Goal: Task Accomplishment & Management: Manage account settings

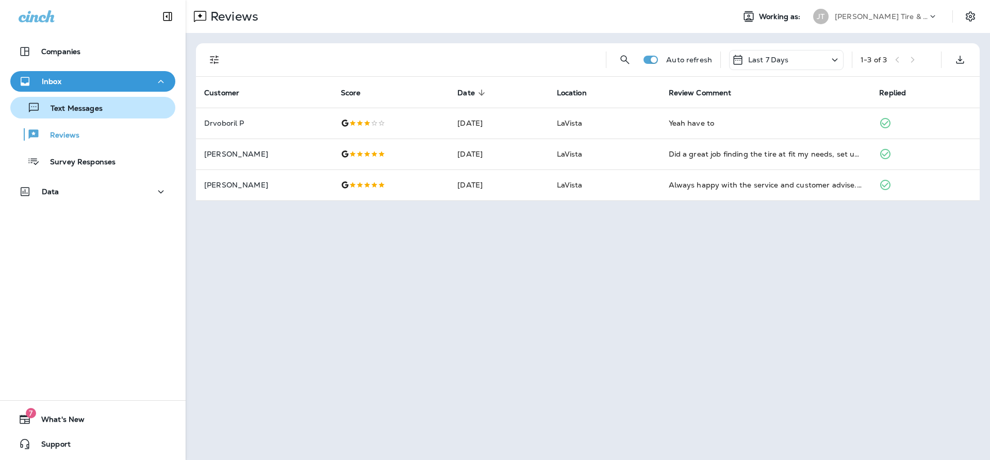
click at [115, 99] on button "Text Messages" at bounding box center [92, 108] width 165 height 22
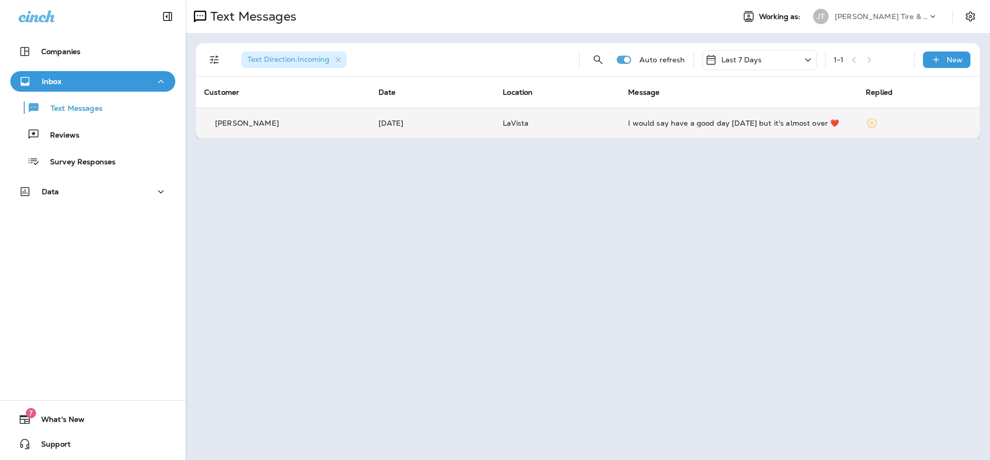
click at [676, 126] on div "I would say have a good day [DATE] but it's almost over ❤️" at bounding box center [738, 123] width 221 height 8
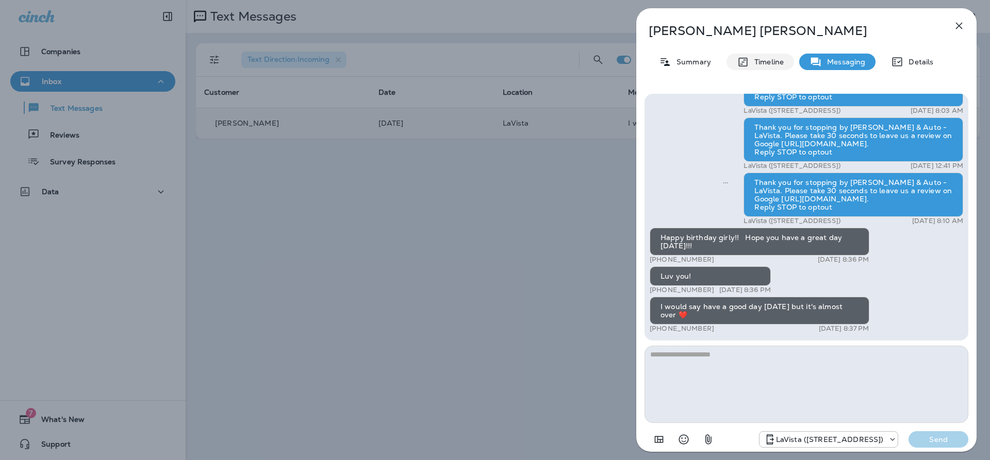
click at [761, 61] on p "Timeline" at bounding box center [766, 62] width 35 height 8
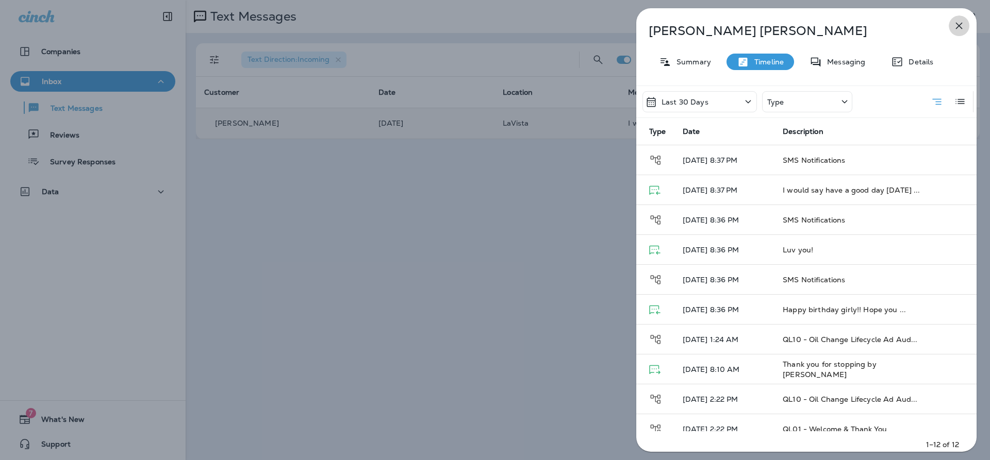
click at [961, 32] on button "button" at bounding box center [958, 25] width 21 height 21
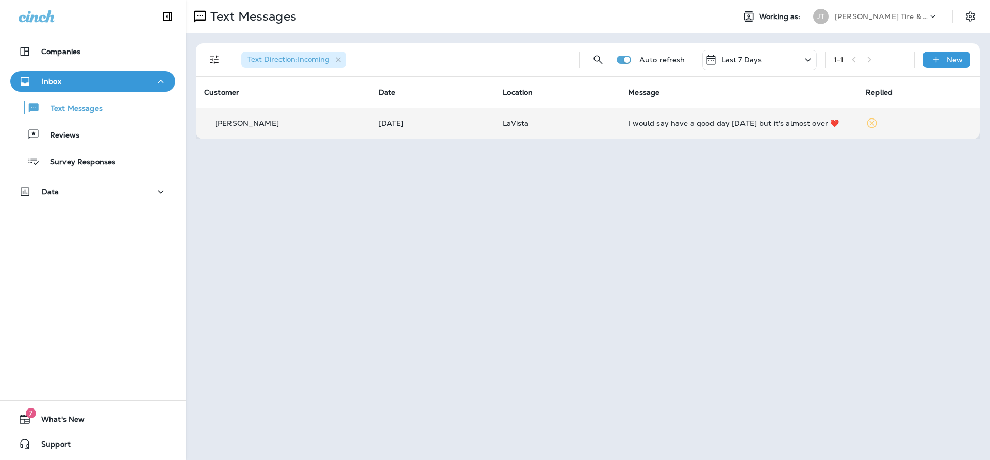
click at [739, 58] on p "Last 7 Days" at bounding box center [741, 60] width 41 height 8
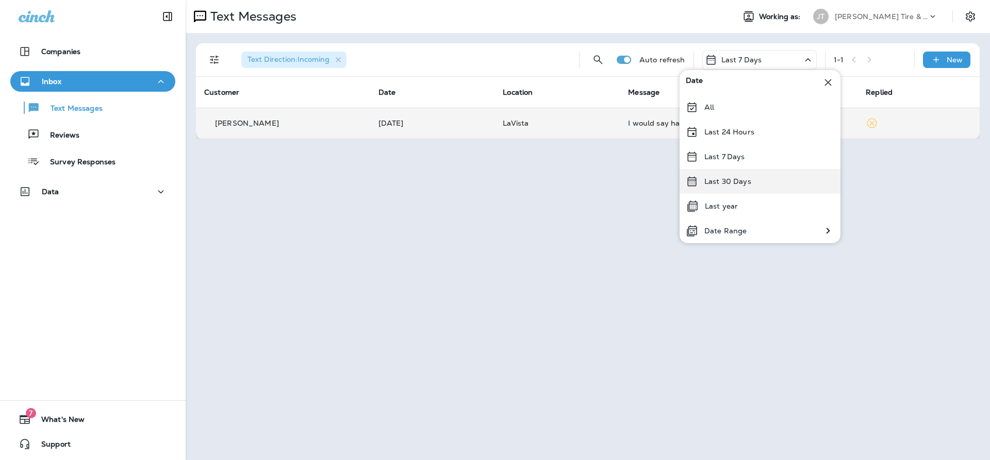
click at [734, 184] on p "Last 30 Days" at bounding box center [727, 181] width 47 height 8
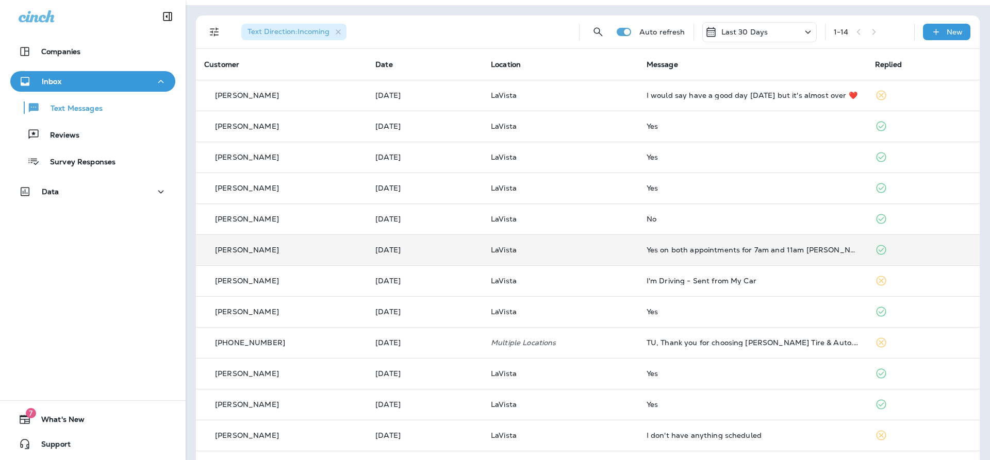
scroll to position [56, 0]
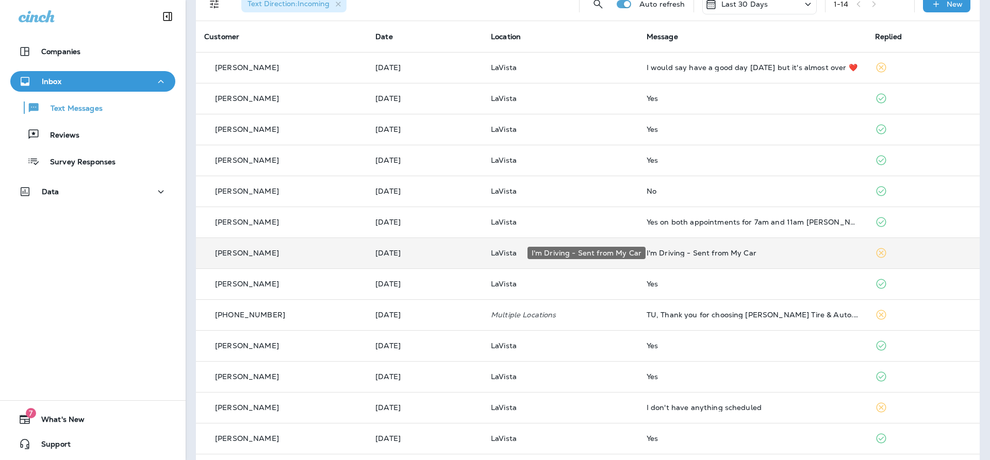
click at [729, 252] on div "I'm Driving - Sent from My Car" at bounding box center [752, 253] width 212 height 8
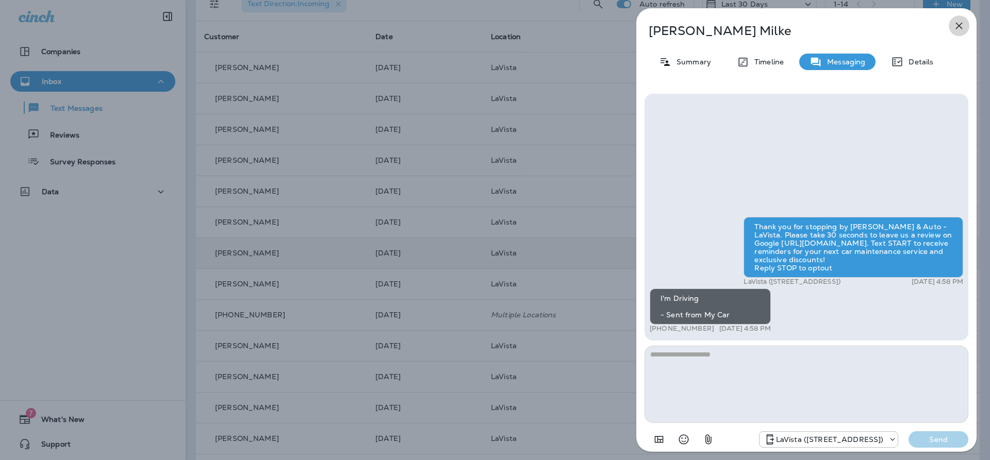
click at [957, 21] on icon "button" at bounding box center [959, 26] width 12 height 12
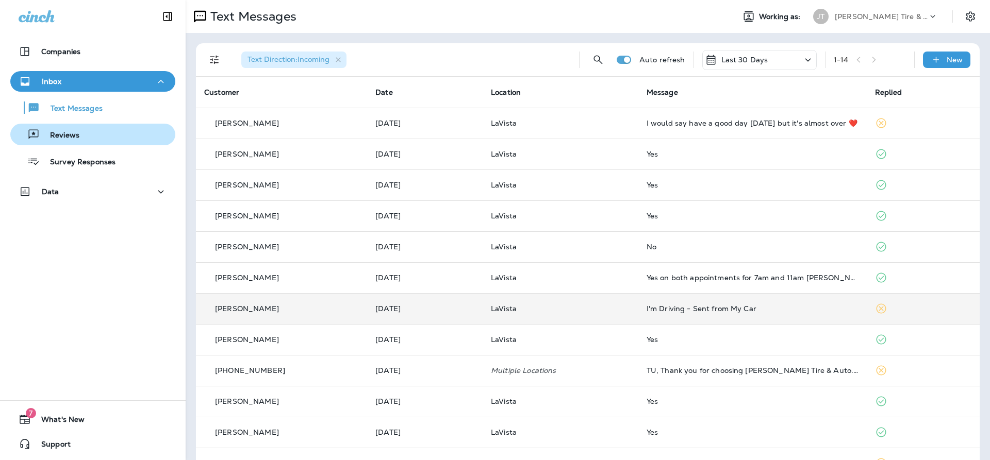
click at [67, 137] on p "Reviews" at bounding box center [60, 136] width 40 height 10
